Goal: Transaction & Acquisition: Purchase product/service

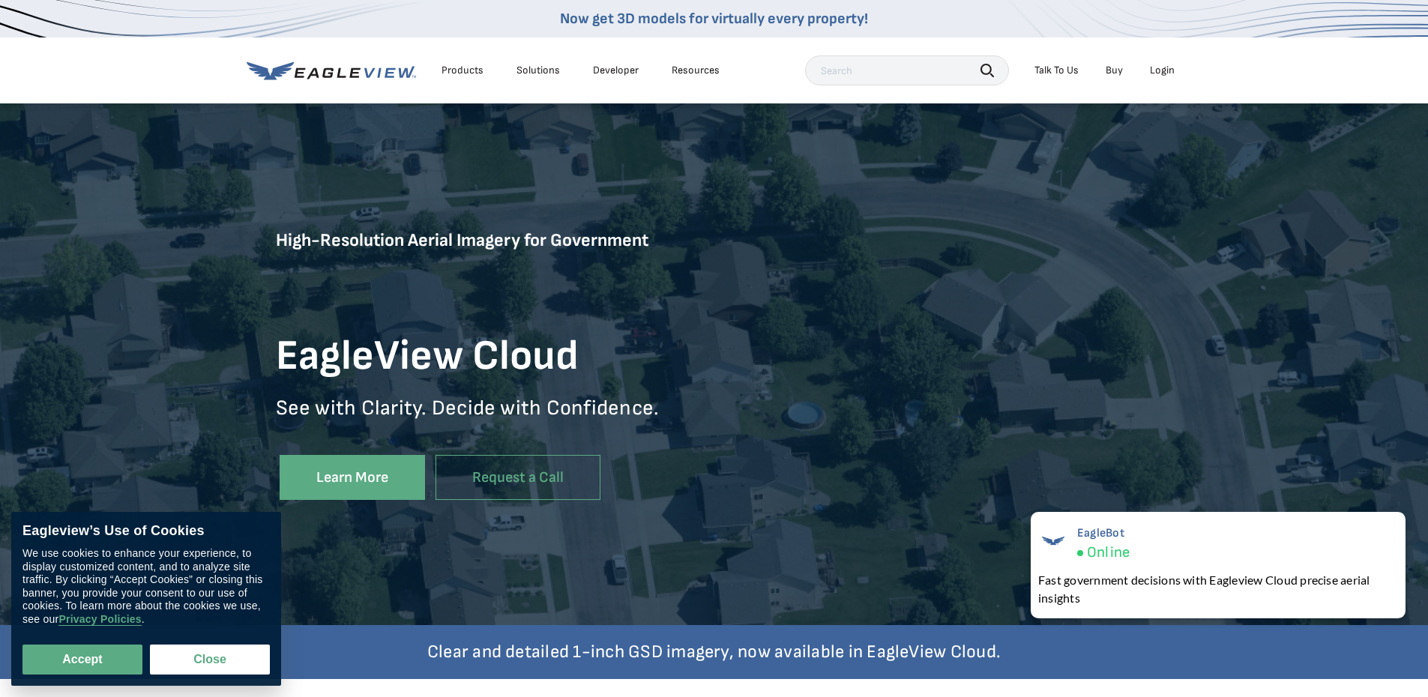
click at [1163, 64] on div "Login" at bounding box center [1162, 70] width 25 height 13
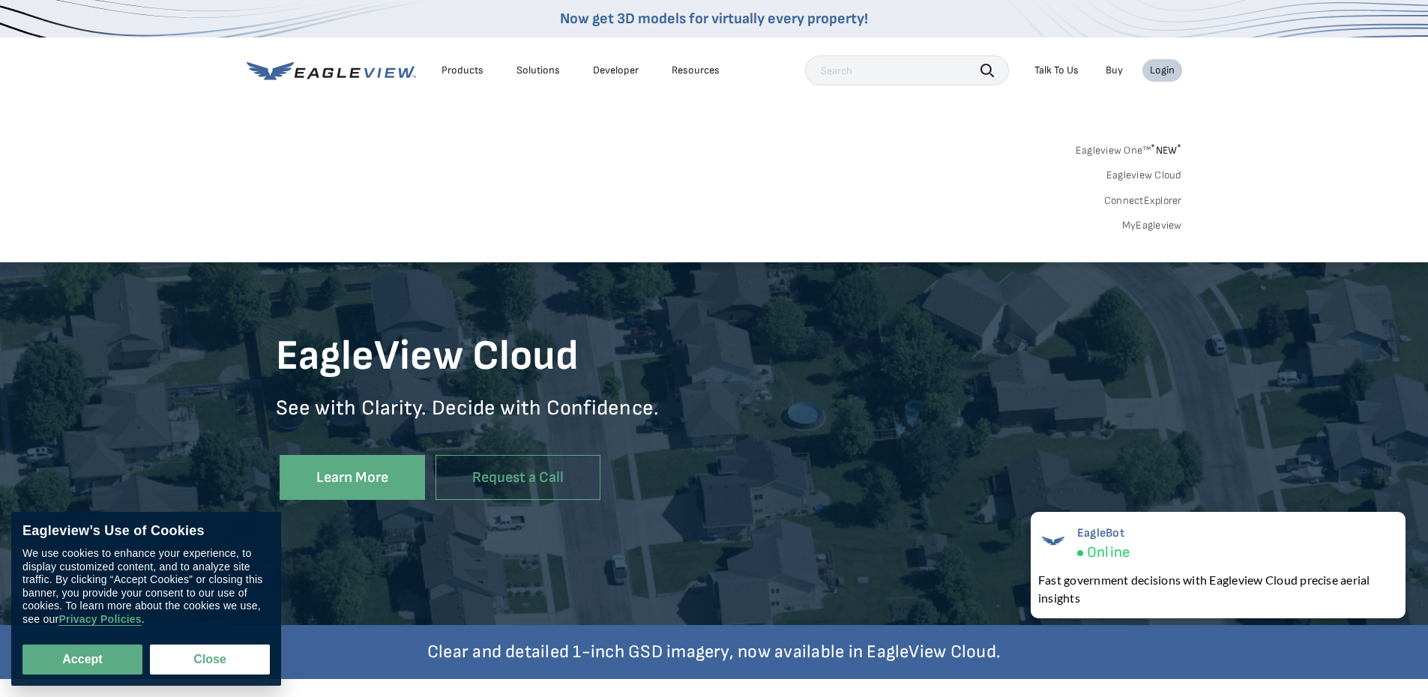
click at [1159, 221] on link "MyEagleview" at bounding box center [1153, 225] width 60 height 13
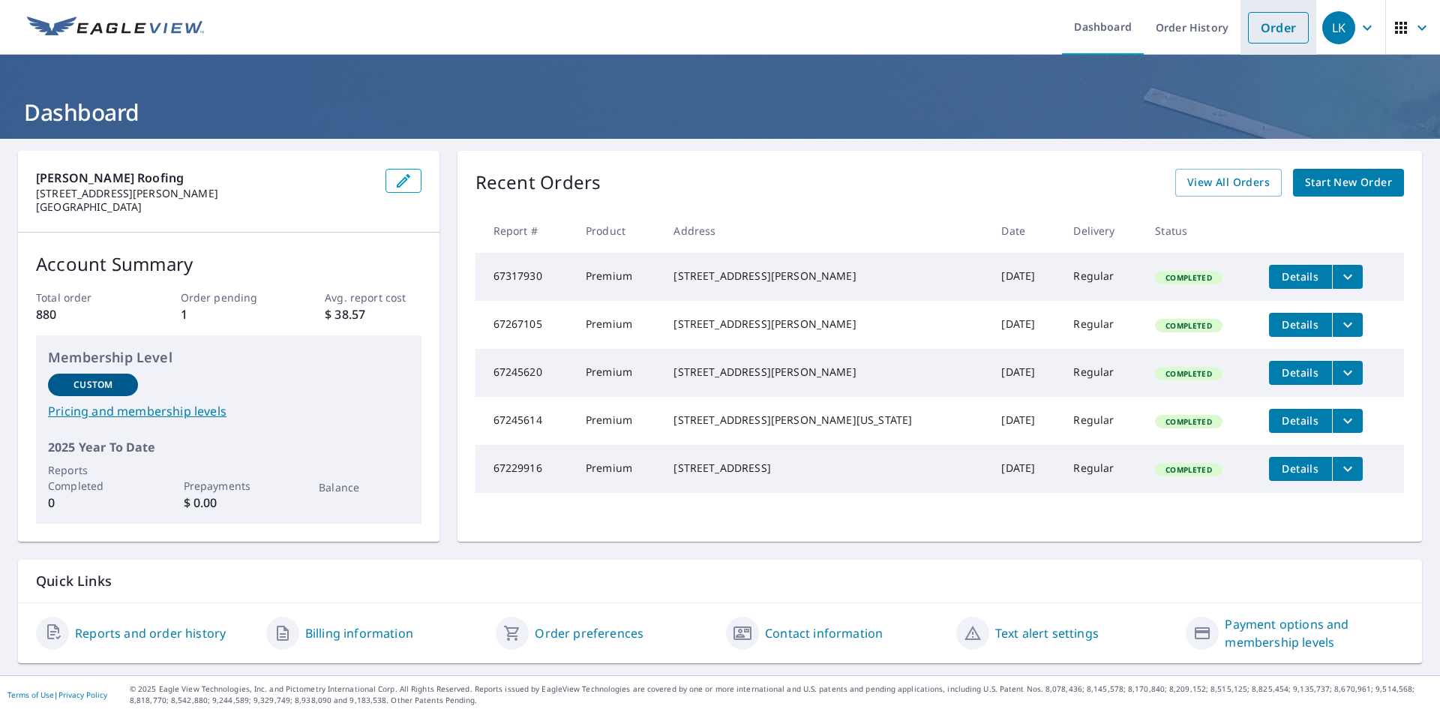
click at [1288, 19] on link "Order" at bounding box center [1278, 27] width 61 height 31
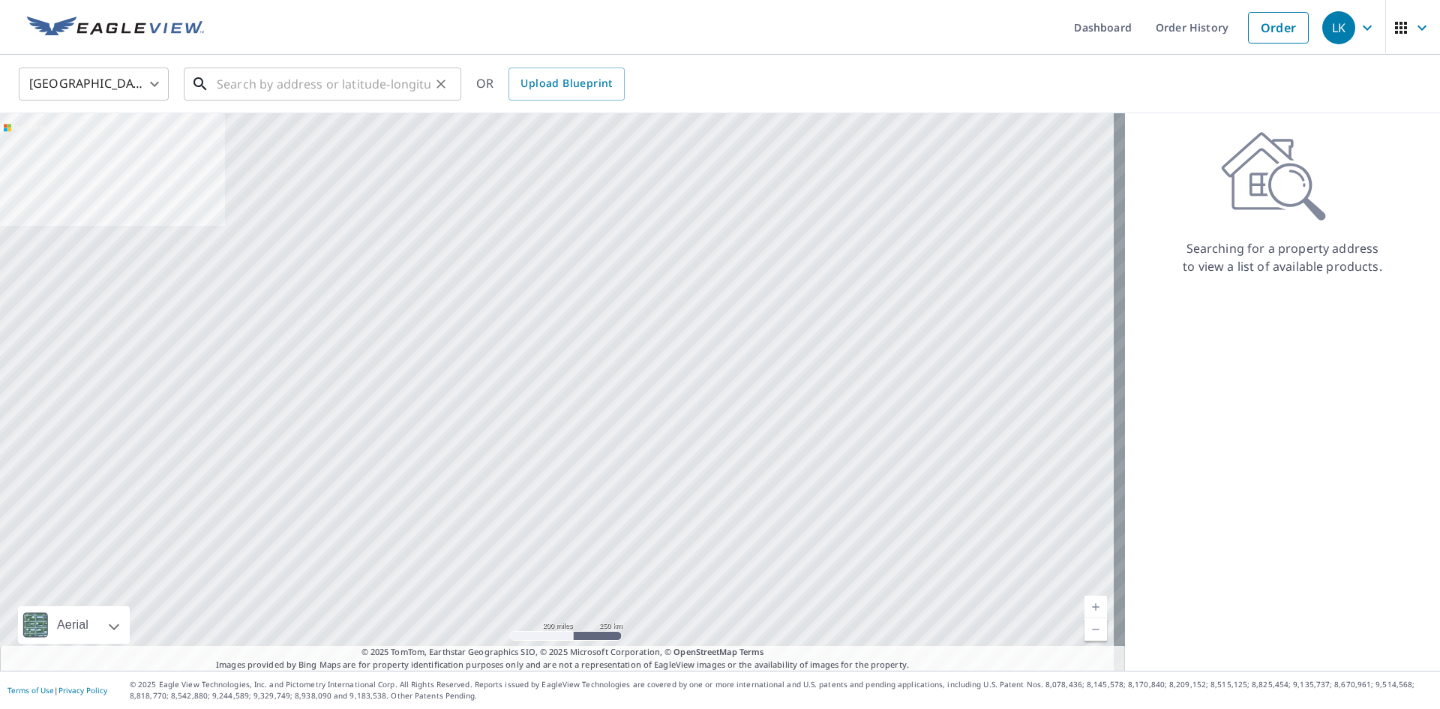
click at [361, 79] on input "text" at bounding box center [324, 84] width 214 height 42
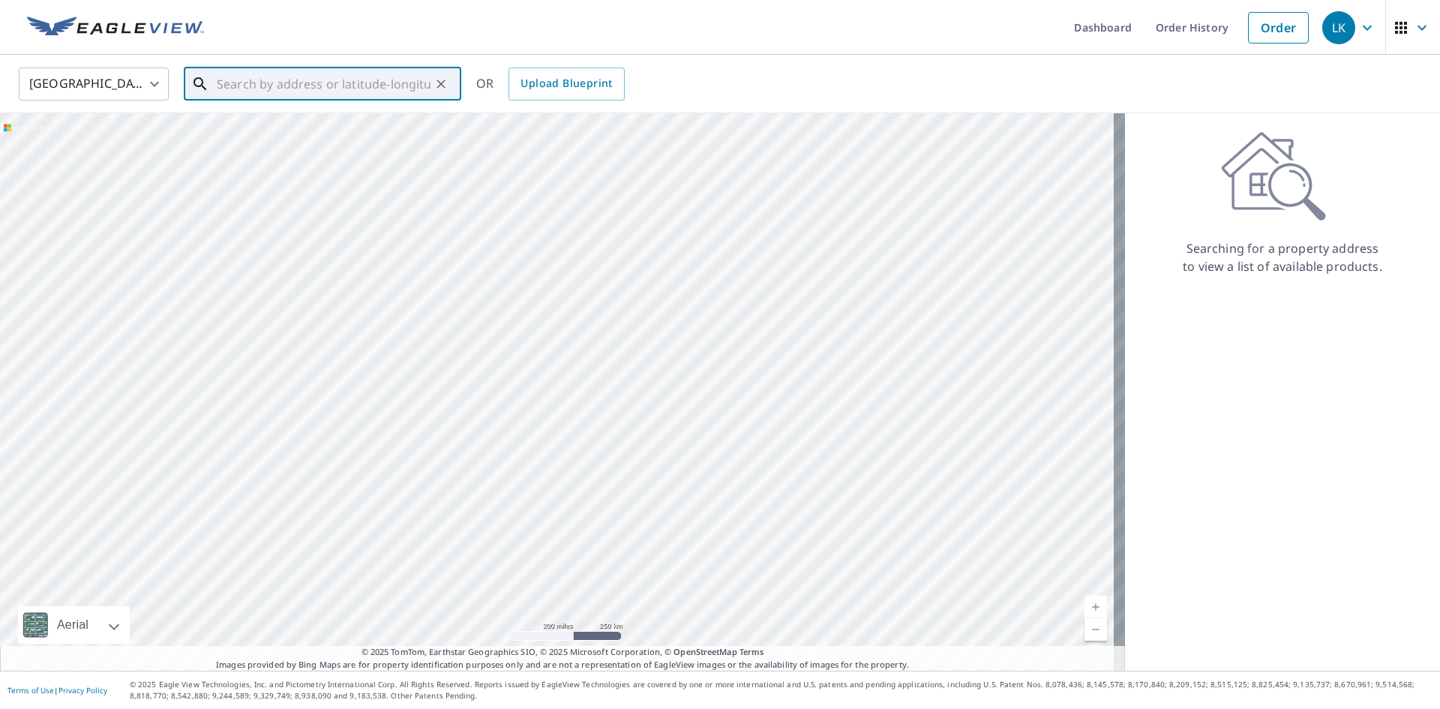
paste input "[STREET_ADDRESS]"
click at [290, 120] on span "4294 Harlem Rd" at bounding box center [331, 127] width 235 height 18
type input "4294 Harlem Rd Galena, OH 43021"
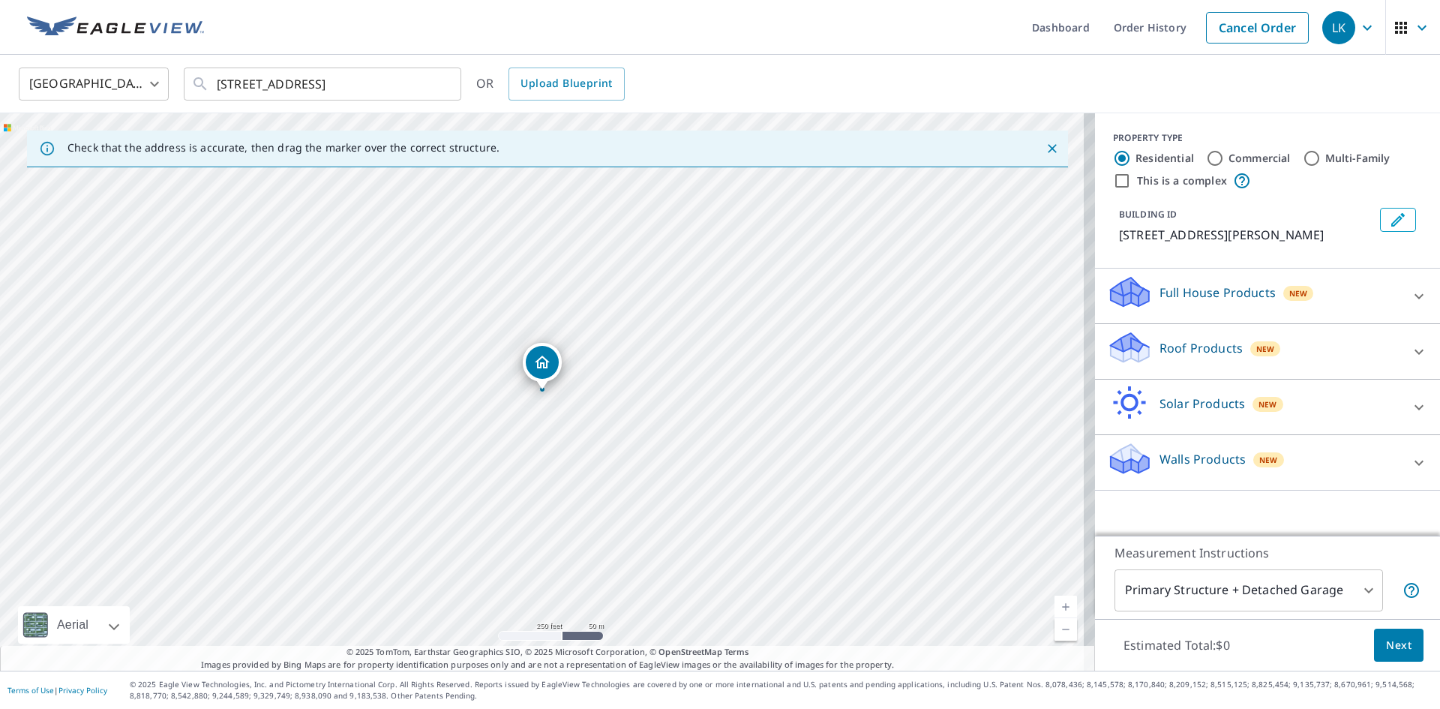
click at [1148, 358] on div "Roof Products New" at bounding box center [1254, 351] width 294 height 43
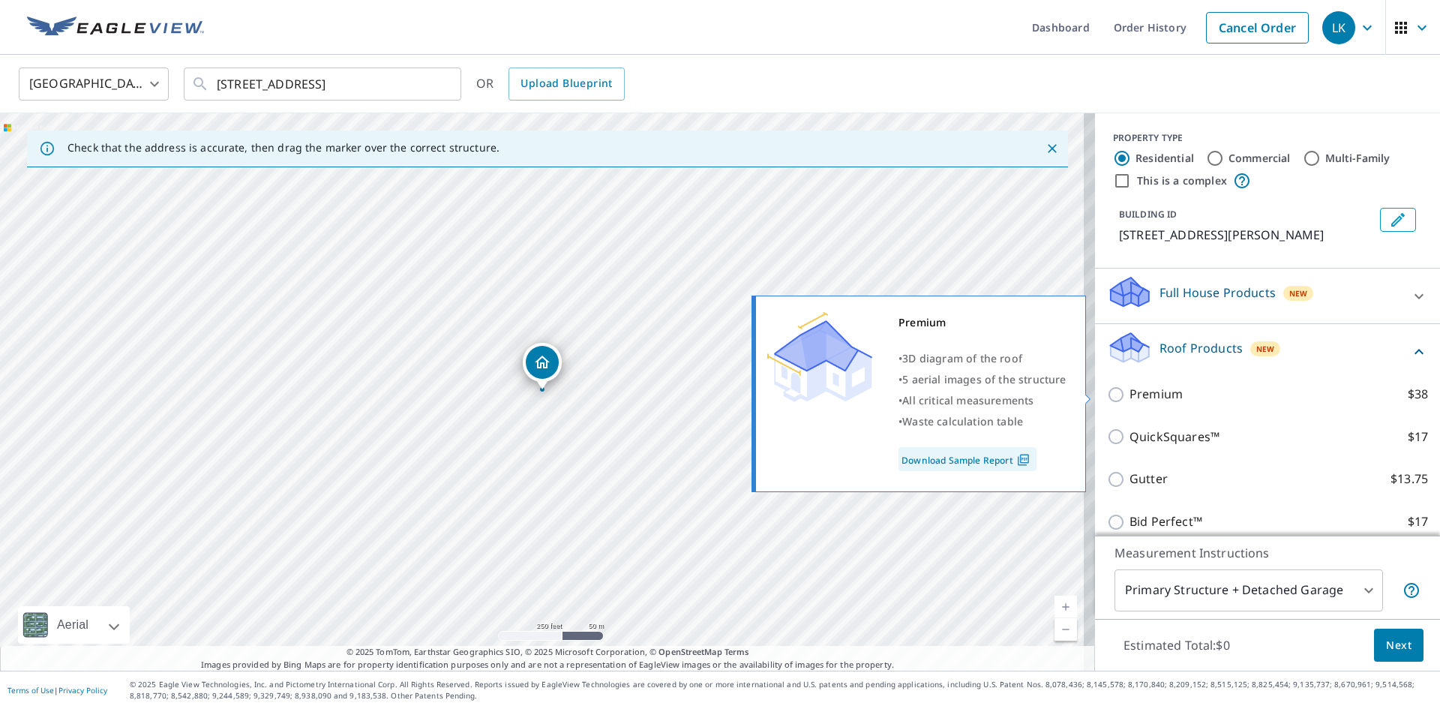
click at [1153, 391] on p "Premium" at bounding box center [1155, 394] width 53 height 19
click at [1129, 391] on input "Premium $38" at bounding box center [1118, 394] width 22 height 18
checkbox input "true"
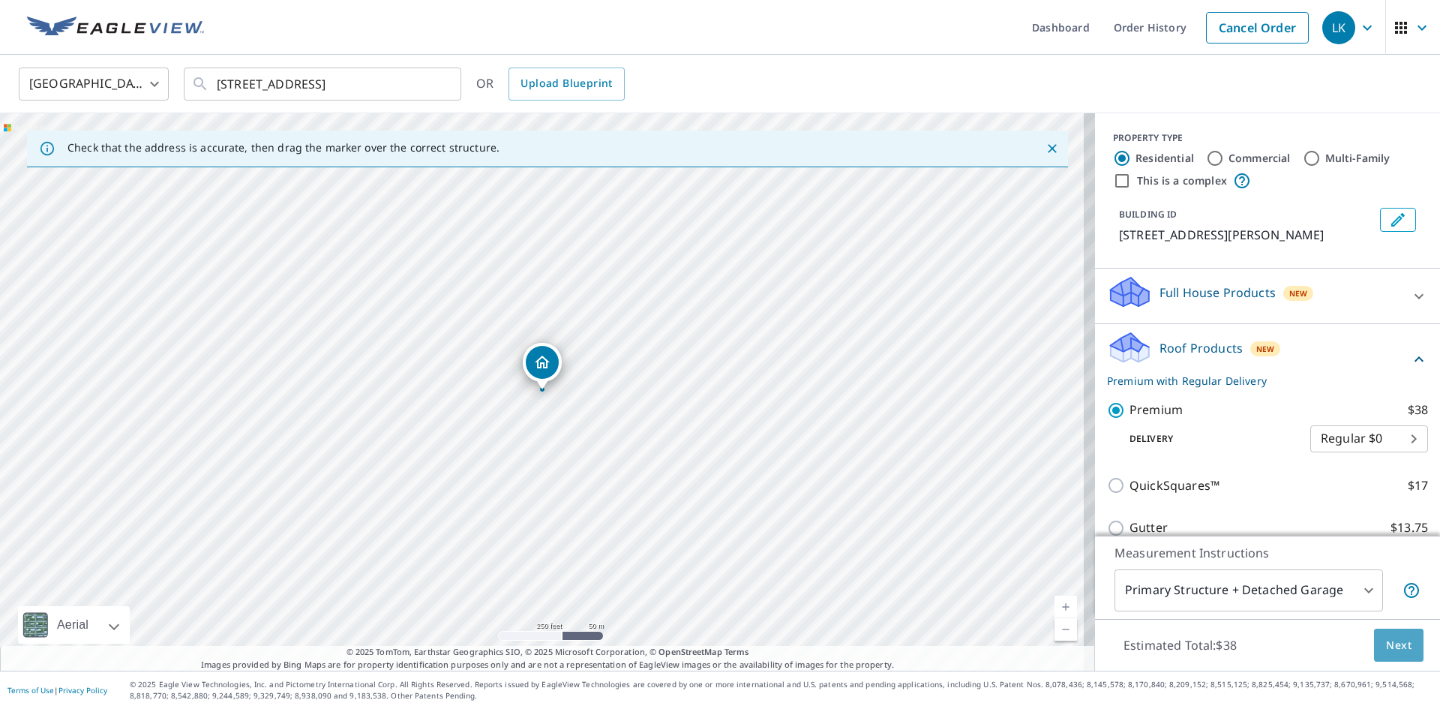
click at [1374, 643] on button "Next" at bounding box center [1398, 645] width 49 height 34
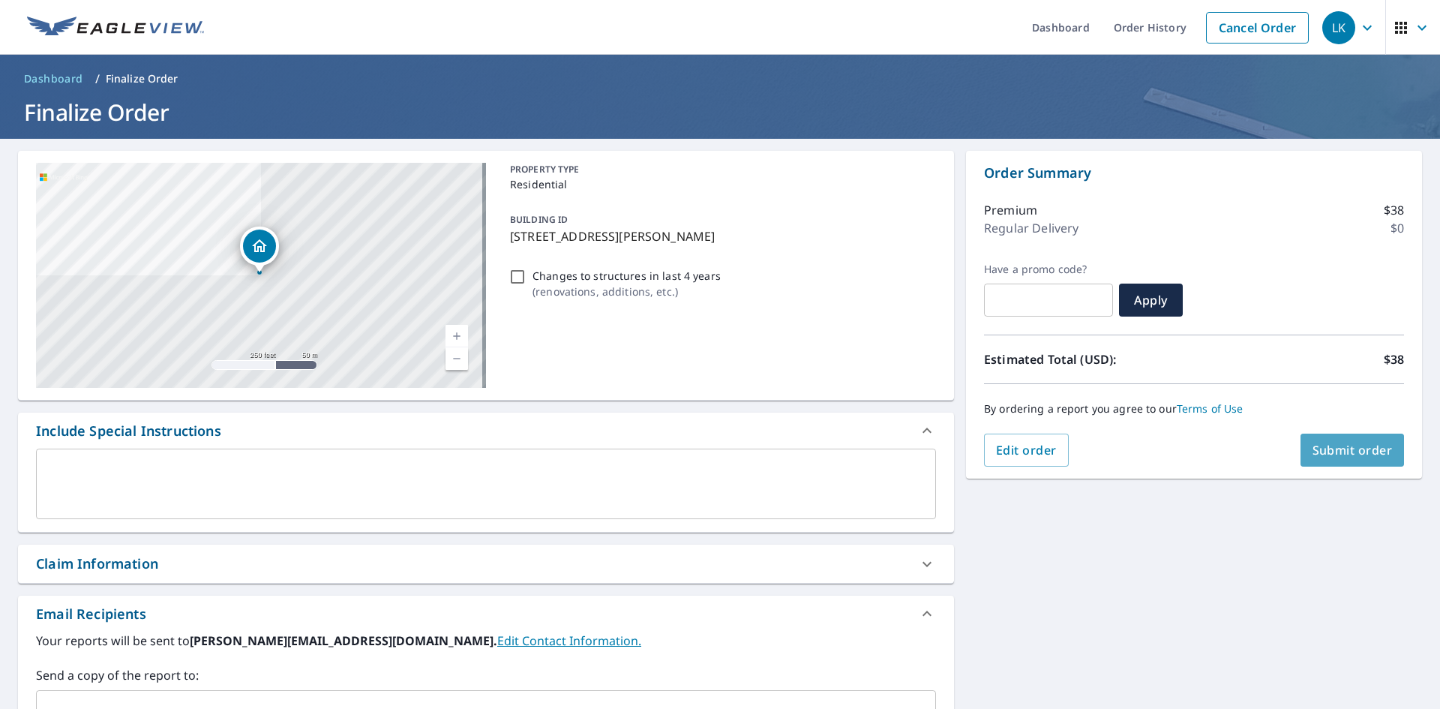
click at [1312, 445] on span "Submit order" at bounding box center [1352, 450] width 80 height 16
checkbox input "true"
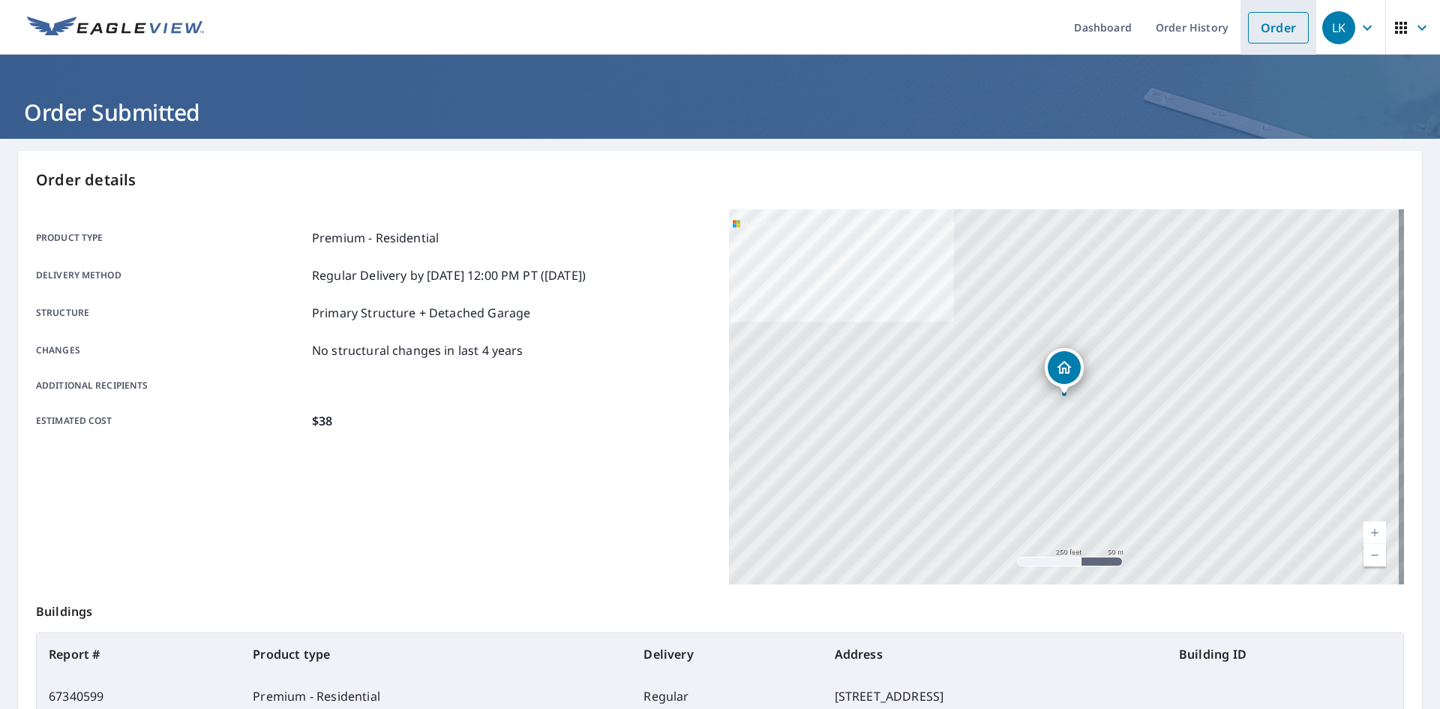
click at [1262, 25] on link "Order" at bounding box center [1278, 27] width 61 height 31
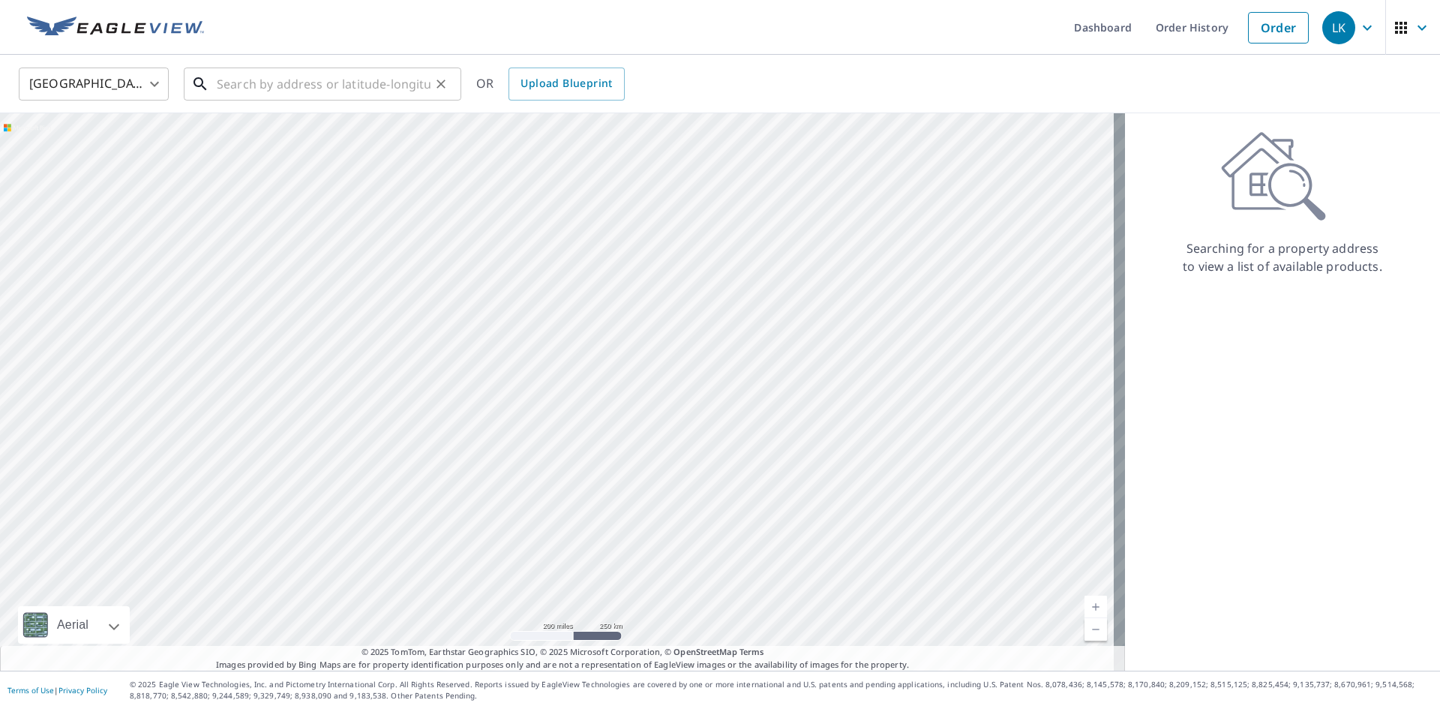
click at [292, 79] on input "text" at bounding box center [324, 84] width 214 height 42
paste input "28 Winter St Westerville, OH 43081"
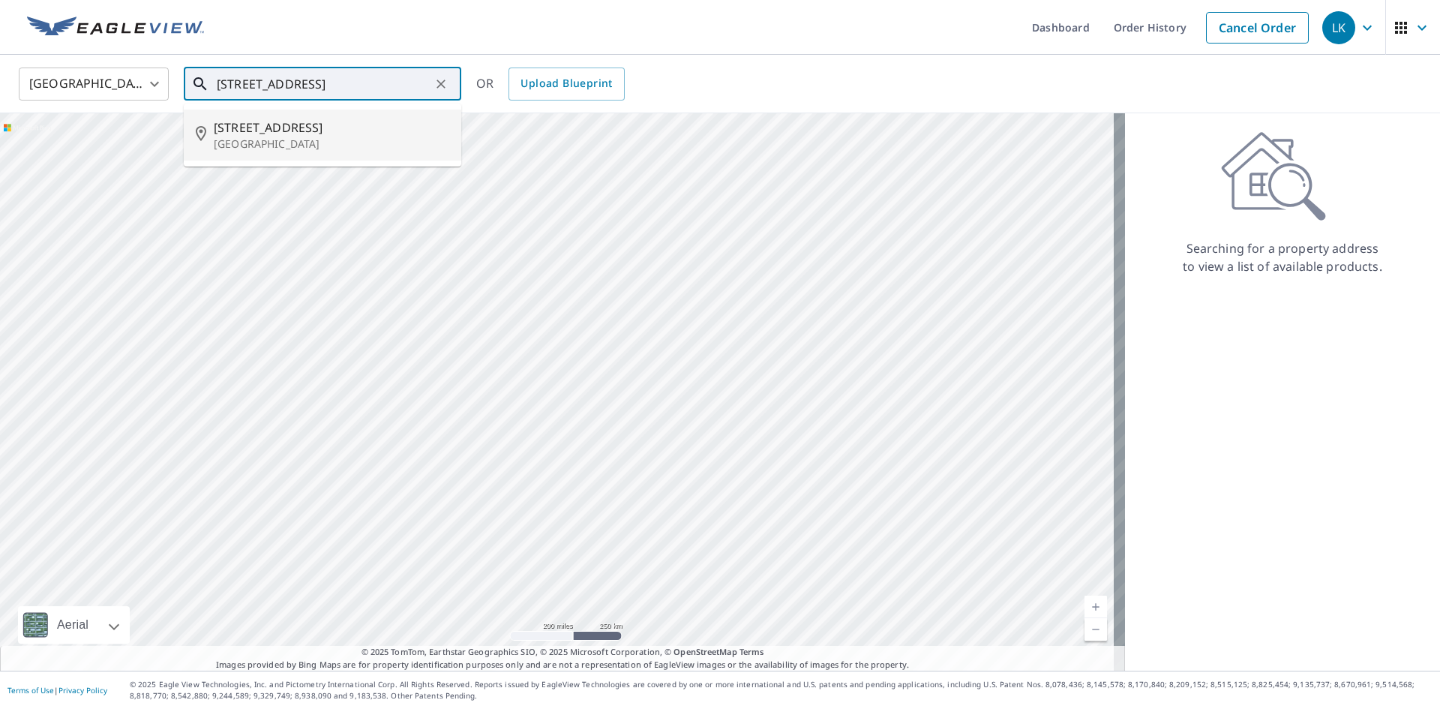
click at [312, 131] on span "28 E Winter St" at bounding box center [331, 127] width 235 height 18
type input "28 E Winter St Westerville, OH 43081"
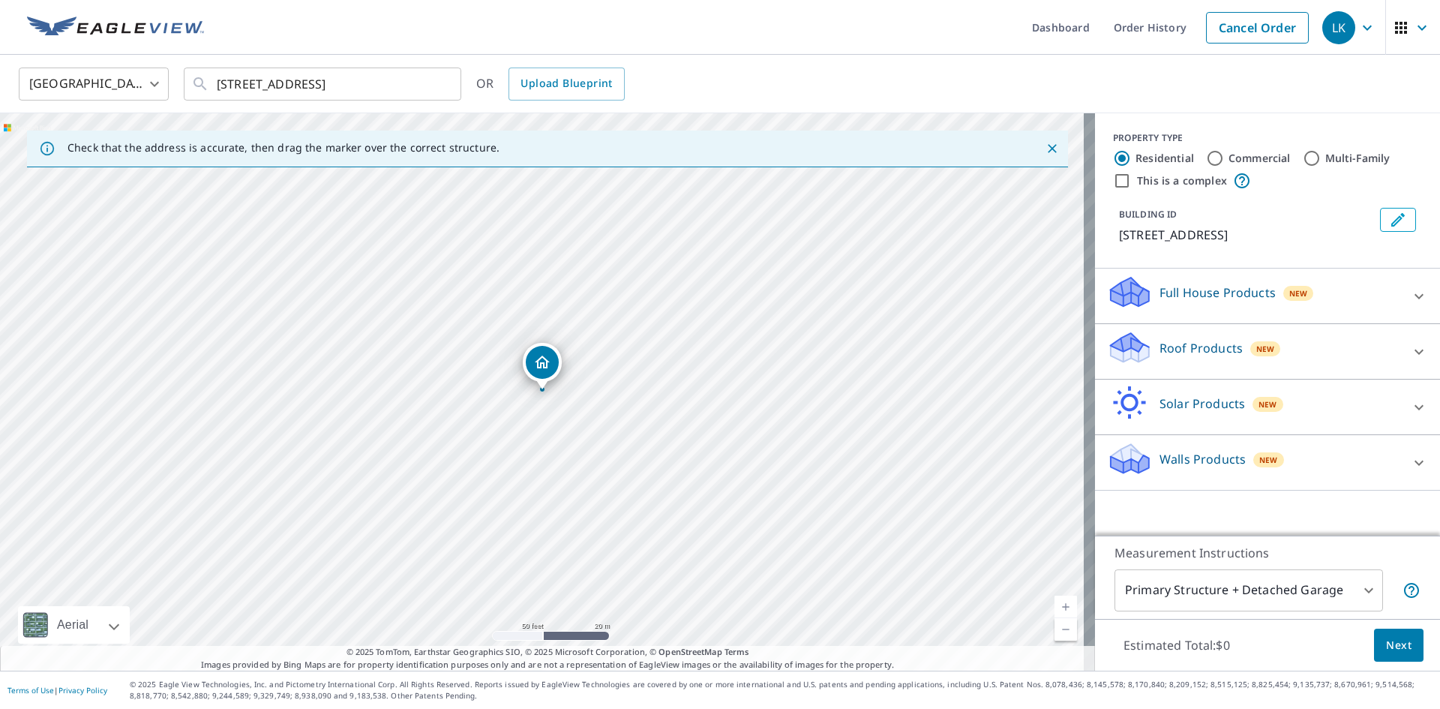
click at [1184, 335] on div "Roof Products New" at bounding box center [1254, 351] width 294 height 43
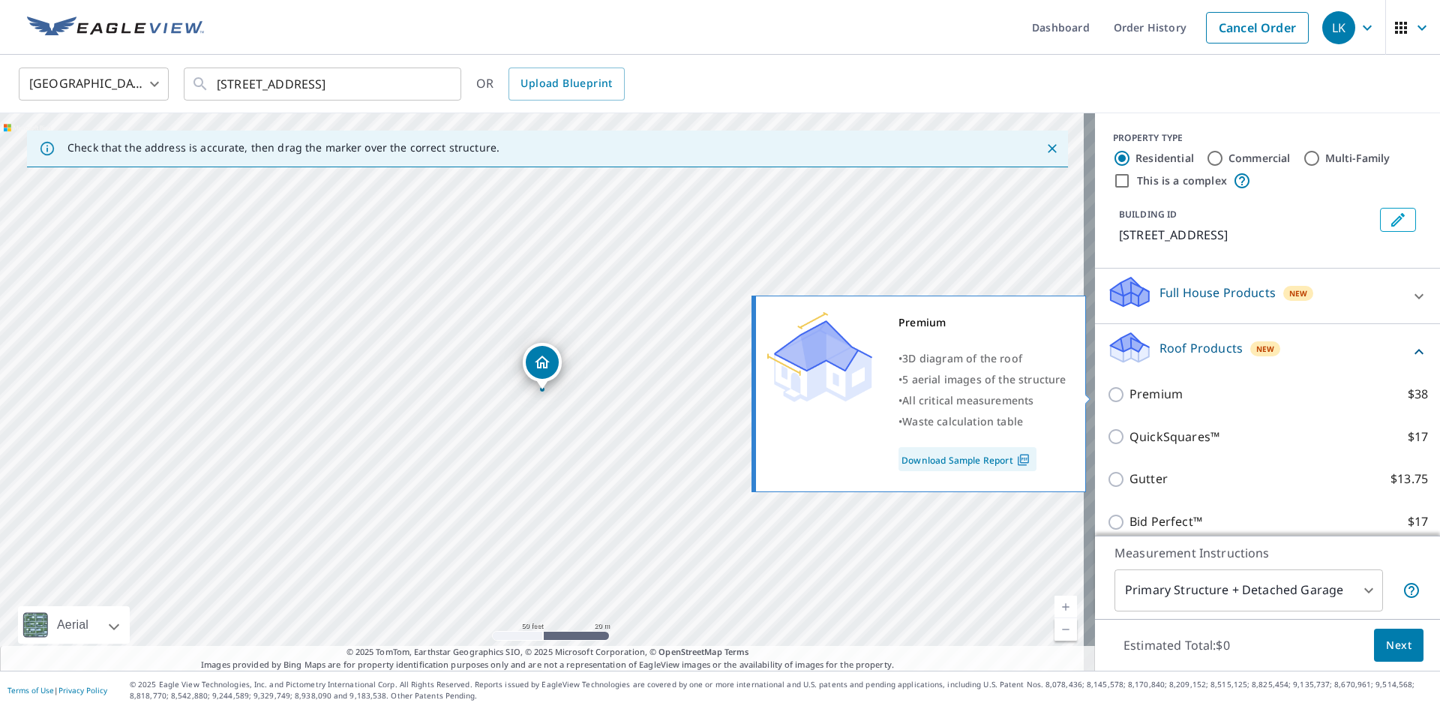
click at [1142, 389] on p "Premium" at bounding box center [1155, 394] width 53 height 19
click at [1129, 389] on input "Premium $38" at bounding box center [1118, 394] width 22 height 18
checkbox input "true"
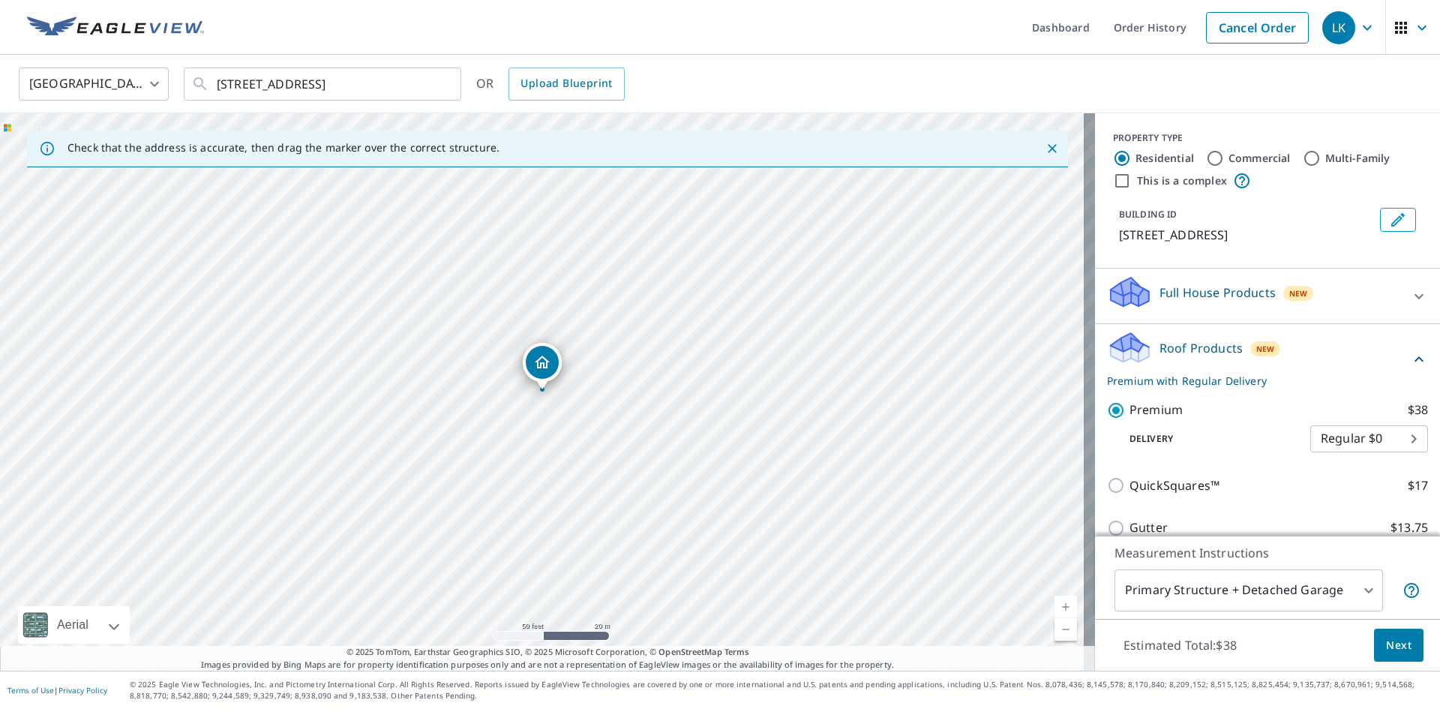
click at [1391, 641] on span "Next" at bounding box center [1398, 645] width 25 height 19
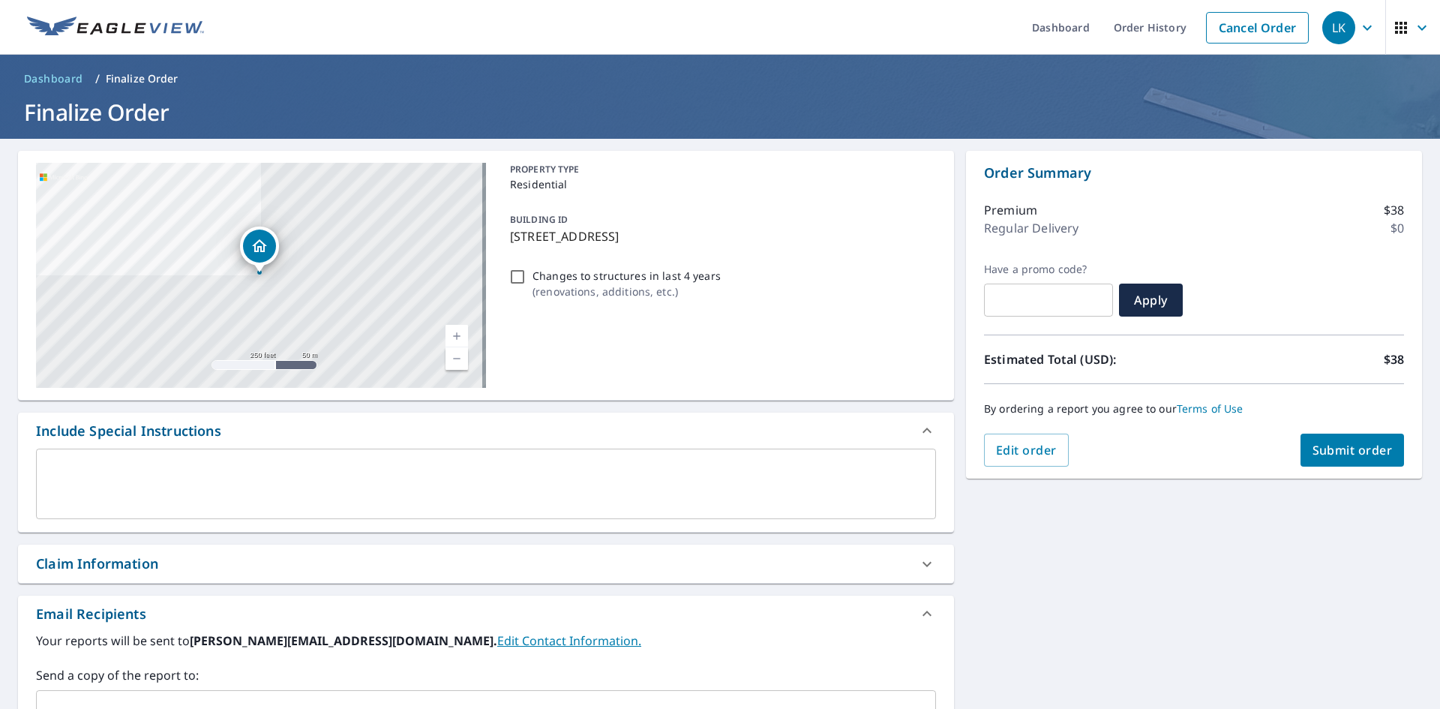
click at [1309, 441] on button "Submit order" at bounding box center [1352, 449] width 104 height 33
checkbox input "true"
